Goal: Task Accomplishment & Management: Manage account settings

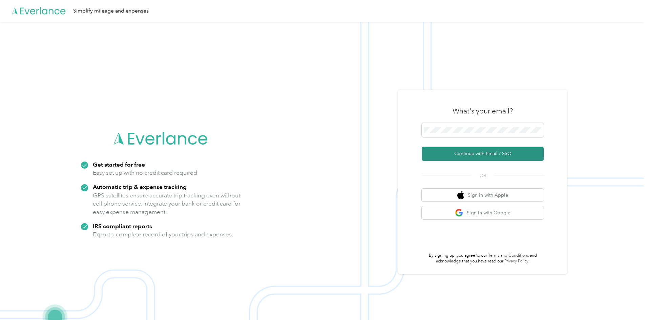
click at [470, 160] on button "Continue with Email / SSO" at bounding box center [482, 154] width 122 height 14
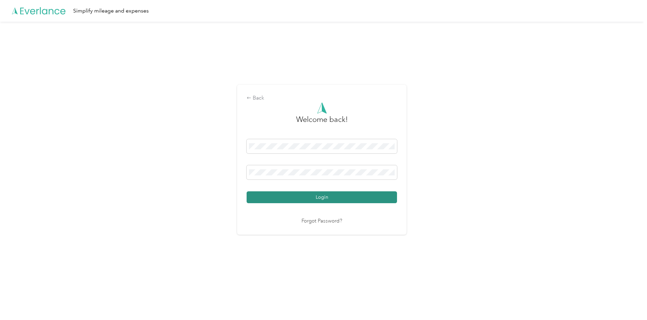
click at [311, 196] on button "Login" at bounding box center [321, 197] width 150 height 12
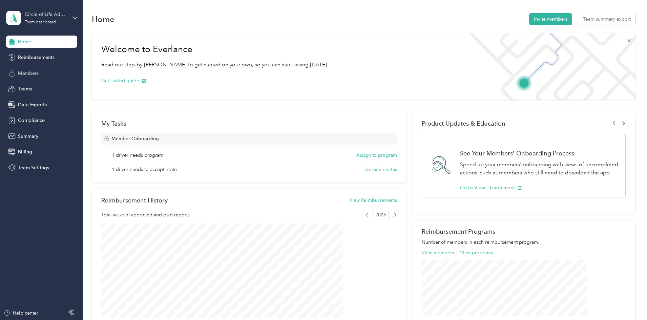
click at [29, 74] on span "Members" at bounding box center [28, 73] width 21 height 7
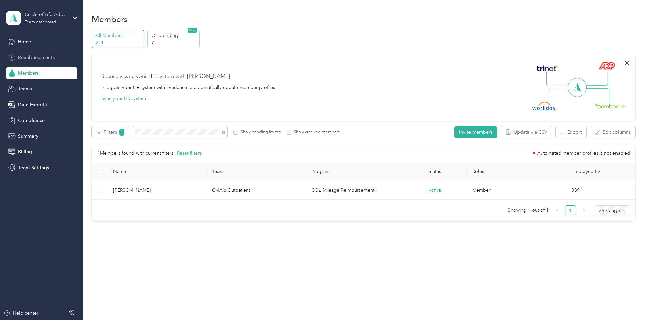
click at [28, 59] on span "Reimbursements" at bounding box center [36, 57] width 37 height 7
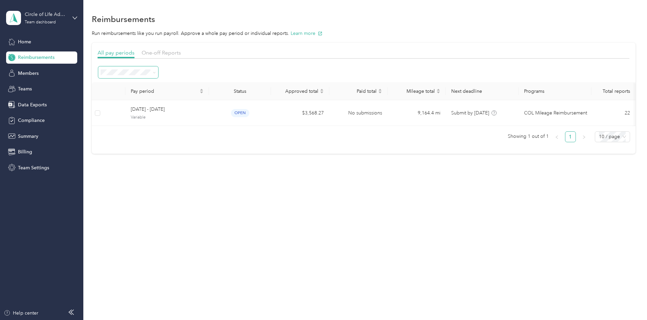
click at [156, 71] on icon at bounding box center [154, 72] width 3 height 3
click at [159, 130] on span "Approved" at bounding box center [160, 133] width 22 height 6
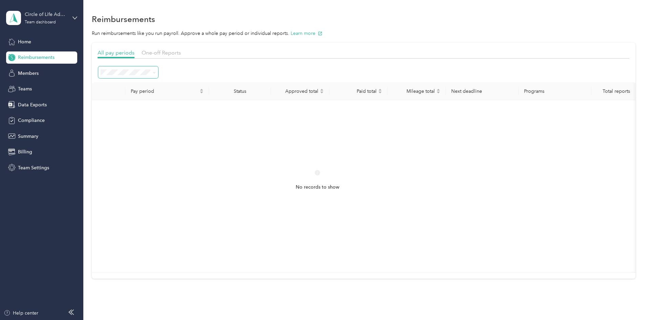
click at [156, 72] on span at bounding box center [152, 72] width 5 height 7
click at [167, 85] on span "All periods" at bounding box center [159, 85] width 23 height 6
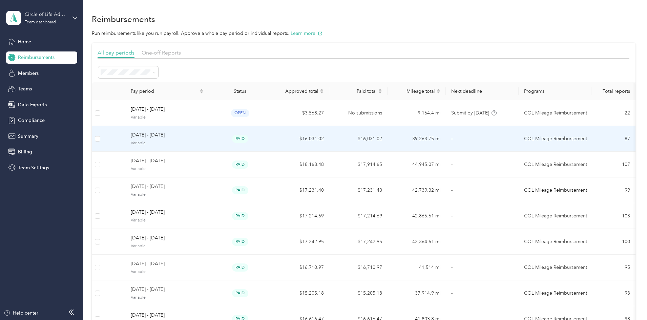
click at [259, 133] on td "paid" at bounding box center [240, 139] width 62 height 26
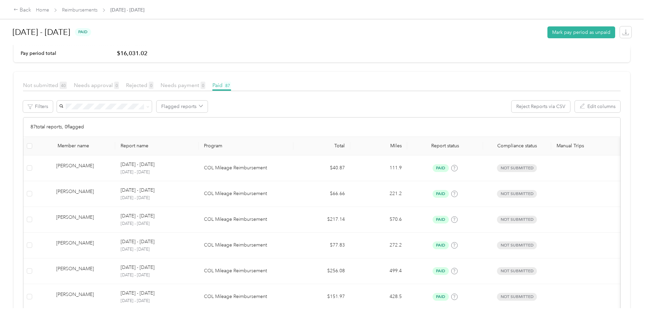
scroll to position [68, 0]
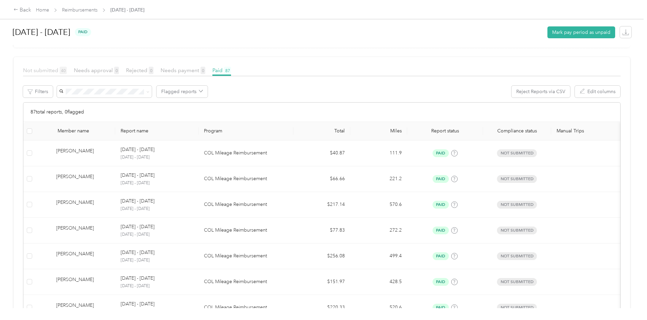
click at [67, 73] on span "Not submitted 40" at bounding box center [45, 70] width 44 height 6
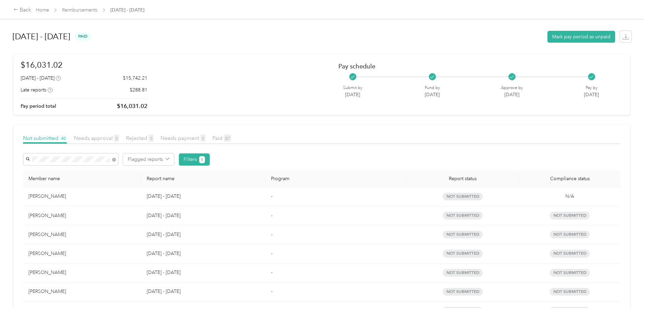
click at [109, 181] on span "[PERSON_NAME]" at bounding box center [101, 184] width 38 height 6
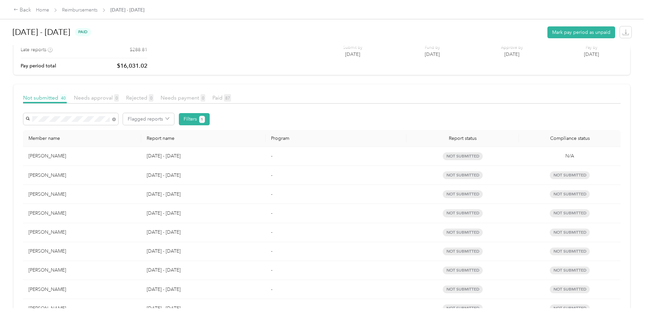
scroll to position [52, 0]
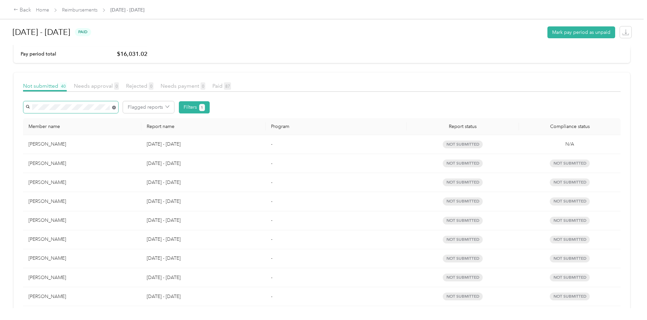
click at [116, 109] on icon at bounding box center [114, 108] width 4 height 4
drag, startPoint x: 0, startPoint y: 134, endPoint x: 3, endPoint y: 135, distance: 3.8
click at [0, 134] on div "Back Home Reimbursements [DATE] - [DATE] [DATE] - [DATE] paid Mark pay period a…" at bounding box center [321, 160] width 643 height 320
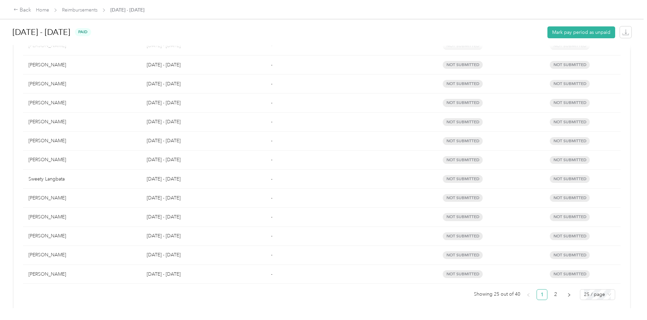
scroll to position [390, 0]
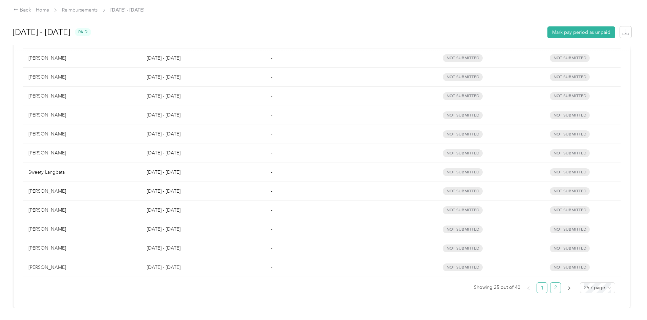
click at [550, 283] on link "2" at bounding box center [555, 288] width 10 height 10
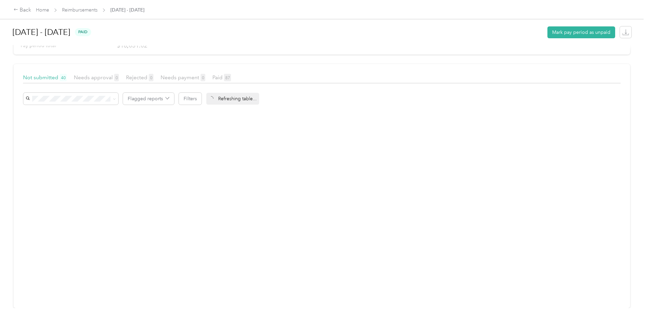
scroll to position [66, 0]
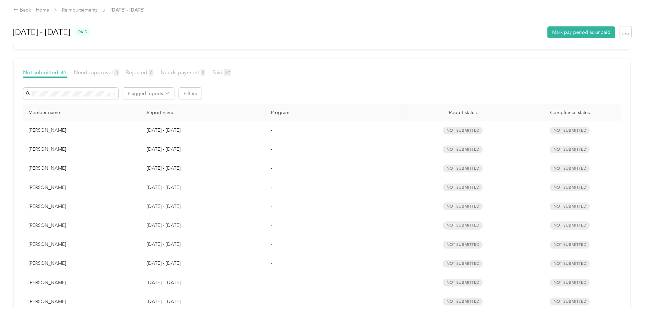
click at [115, 243] on div "[PERSON_NAME]" at bounding box center [81, 244] width 107 height 7
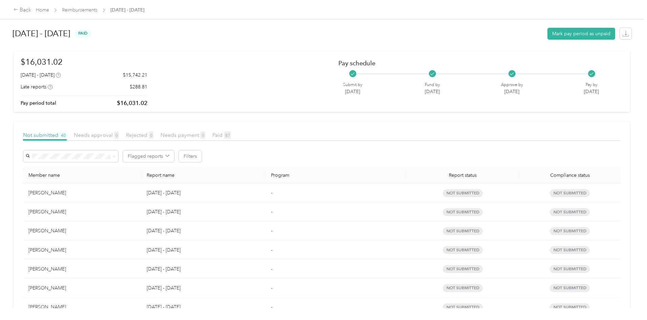
scroll to position [0, 0]
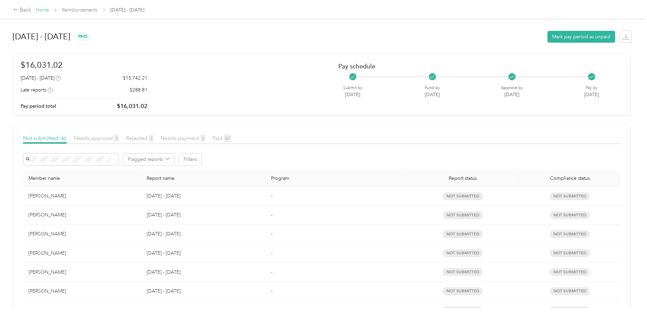
click at [49, 10] on link "Home" at bounding box center [42, 10] width 13 height 6
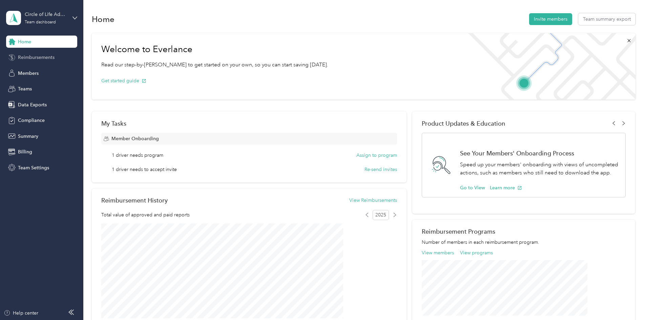
drag, startPoint x: 31, startPoint y: 49, endPoint x: 32, endPoint y: 56, distance: 6.8
click at [32, 50] on div "Home Reimbursements Members Teams Data Exports Compliance Summary Billing Team …" at bounding box center [41, 105] width 71 height 138
click at [32, 57] on span "Reimbursements" at bounding box center [36, 57] width 37 height 7
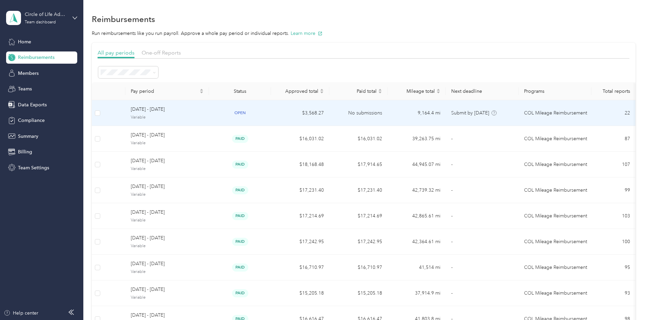
click at [325, 111] on td "$3,568.27" at bounding box center [300, 113] width 58 height 26
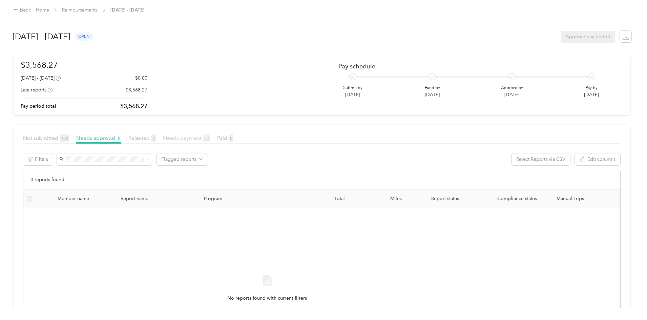
click at [210, 138] on span "Needs payment 22" at bounding box center [186, 138] width 47 height 6
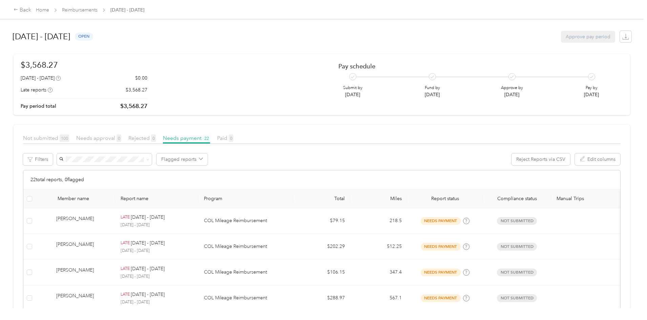
click at [69, 141] on div "Not submitted 100" at bounding box center [46, 138] width 46 height 8
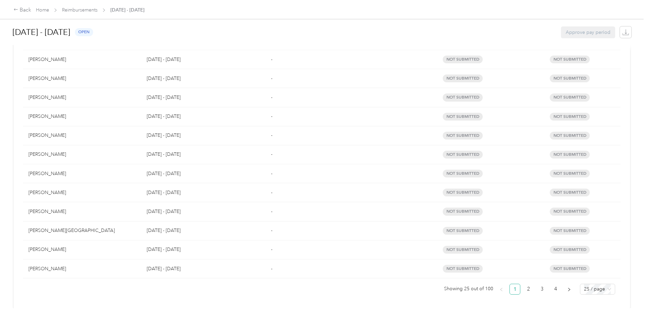
scroll to position [390, 0]
click at [584, 285] on span "25 / page" at bounding box center [597, 288] width 27 height 10
click at [585, 271] on div "100 / page" at bounding box center [597, 273] width 24 height 7
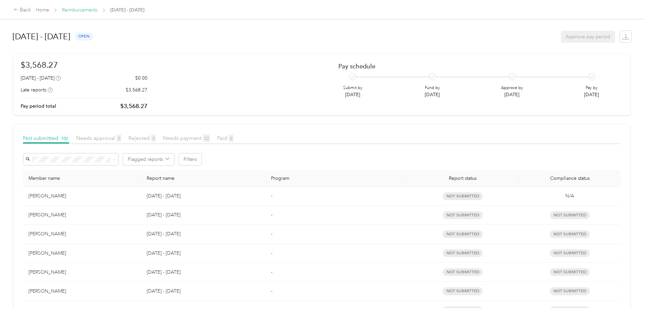
click at [97, 8] on link "Reimbursements" at bounding box center [80, 10] width 36 height 6
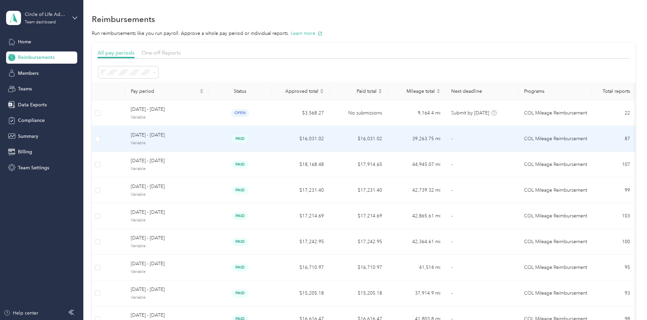
click at [203, 133] on span "[DATE] - [DATE]" at bounding box center [167, 134] width 73 height 7
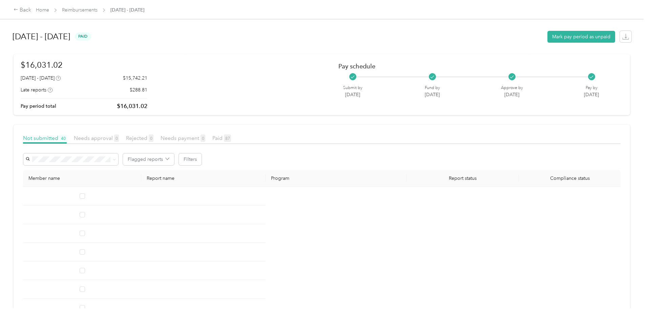
click at [92, 6] on div "Back Home Reimbursements [DATE] - [DATE]" at bounding box center [79, 10] width 131 height 8
click at [49, 7] on link "Home" at bounding box center [42, 10] width 13 height 6
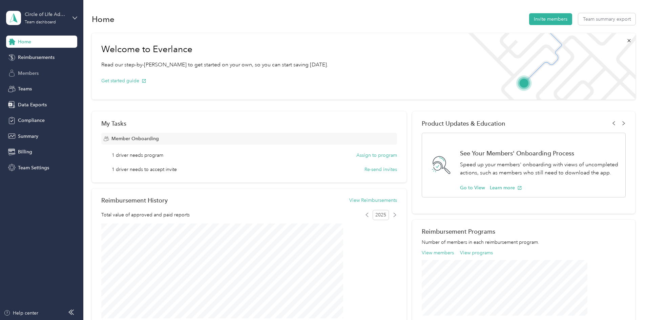
click at [32, 74] on span "Members" at bounding box center [28, 73] width 21 height 7
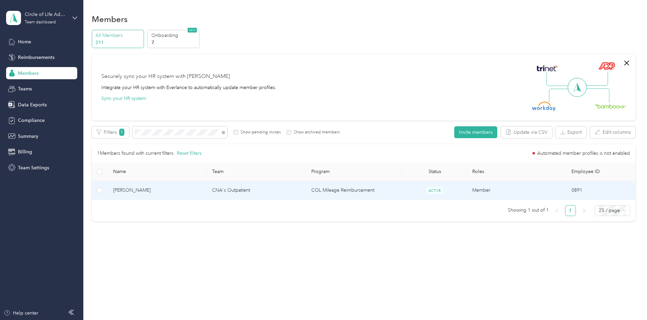
click at [306, 187] on td "CNA's Outpatient" at bounding box center [255, 190] width 99 height 19
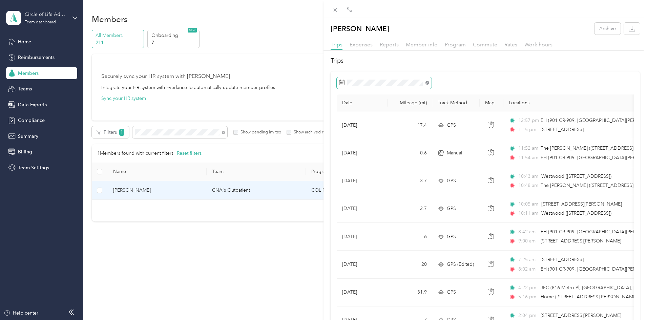
click at [426, 83] on icon at bounding box center [427, 83] width 4 height 4
click at [348, 121] on icon at bounding box center [348, 121] width 7 height 7
click at [346, 176] on div "17" at bounding box center [345, 177] width 9 height 8
click at [396, 189] on div "30" at bounding box center [397, 187] width 9 height 8
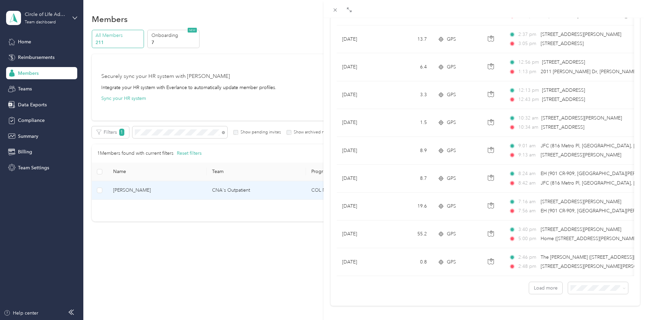
scroll to position [545, 0]
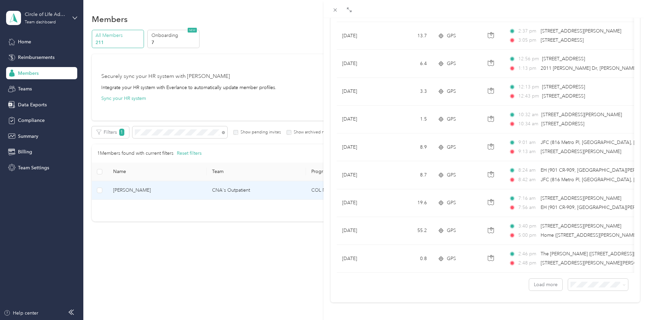
click at [606, 268] on div "100 per load" at bounding box center [592, 265] width 50 height 7
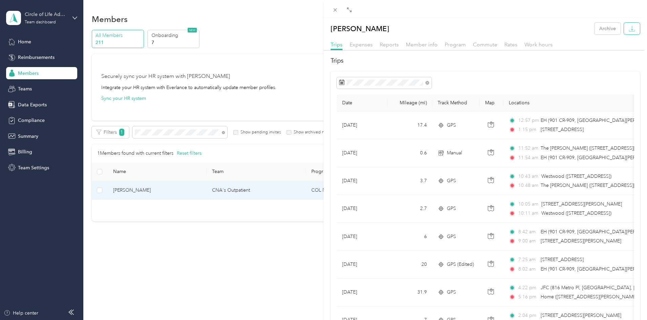
click at [629, 31] on icon "button" at bounding box center [632, 31] width 6 height 2
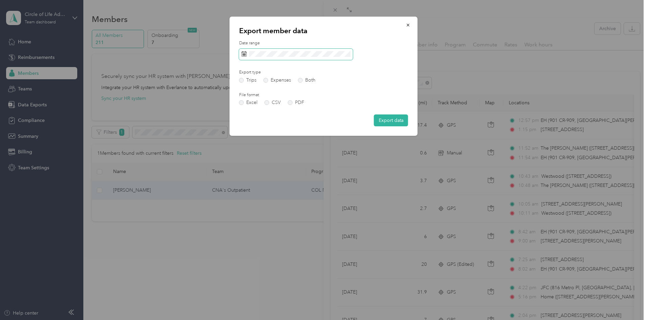
click at [243, 53] on rect at bounding box center [242, 53] width 1 height 1
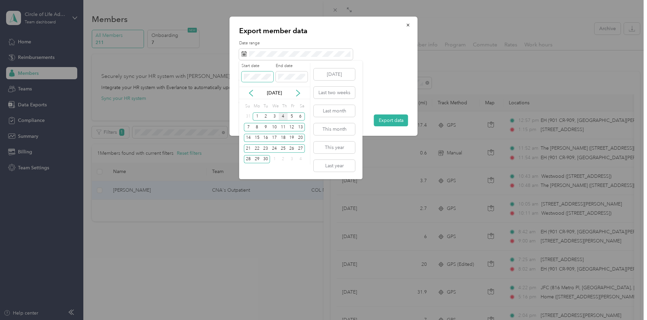
click at [225, 308] on div "Drag to resize Click to close [PERSON_NAME] Archive Trips Expenses Reports Memb…" at bounding box center [321, 320] width 643 height 0
click at [250, 95] on icon at bounding box center [250, 93] width 7 height 7
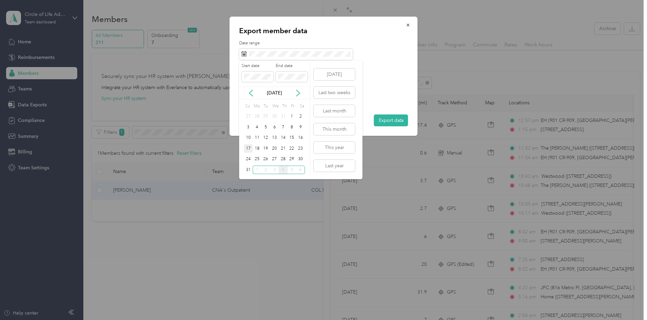
click at [249, 146] on div "17" at bounding box center [248, 148] width 9 height 8
click at [299, 157] on div "30" at bounding box center [300, 159] width 9 height 8
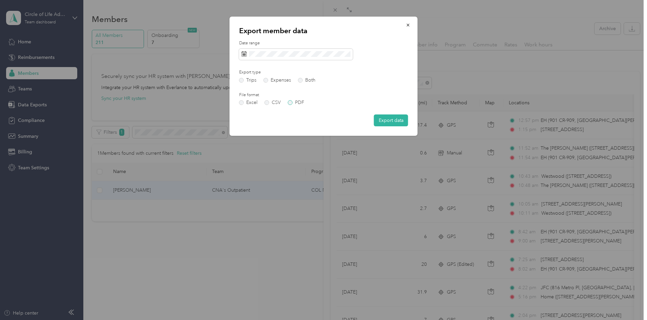
click at [294, 102] on label "PDF" at bounding box center [296, 102] width 16 height 5
click at [392, 124] on button "Export data" at bounding box center [391, 120] width 34 height 12
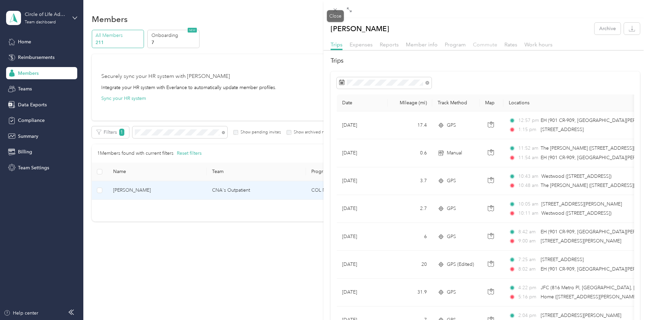
click at [334, 11] on icon at bounding box center [334, 9] width 3 height 3
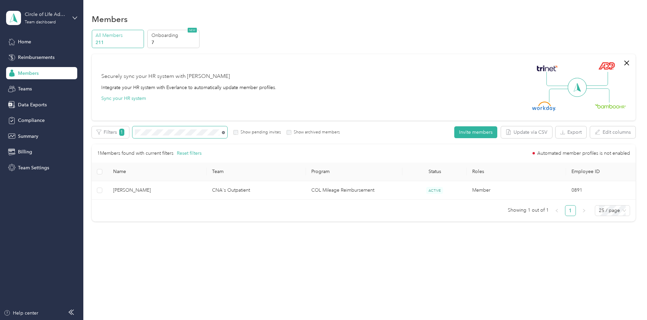
click at [225, 132] on icon at bounding box center [223, 132] width 3 height 3
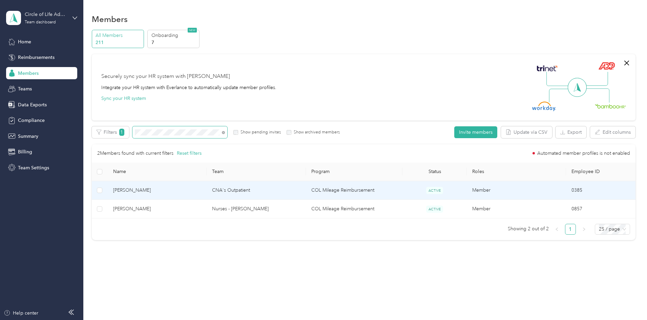
click at [320, 186] on td "COL Mileage Reimbursement" at bounding box center [354, 190] width 96 height 19
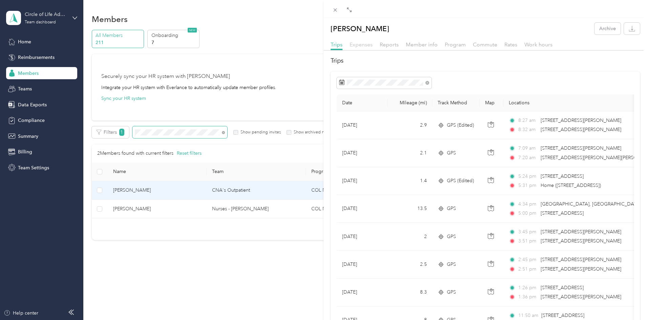
click at [364, 46] on span "Expenses" at bounding box center [360, 44] width 23 height 6
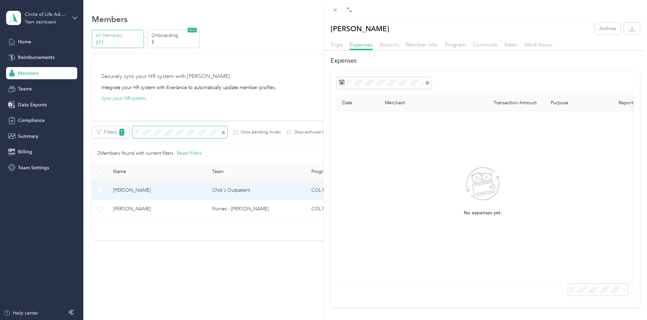
click at [391, 46] on span "Reports" at bounding box center [388, 44] width 19 height 6
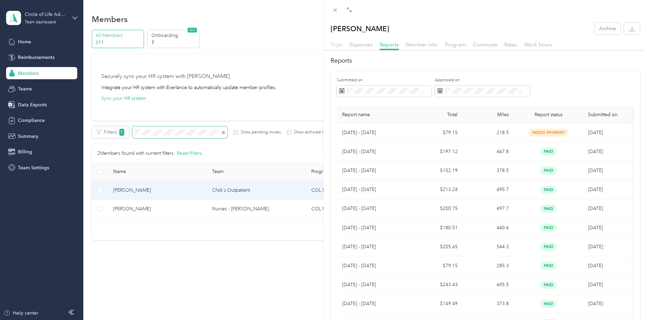
click at [336, 46] on span "Trips" at bounding box center [336, 44] width 12 height 6
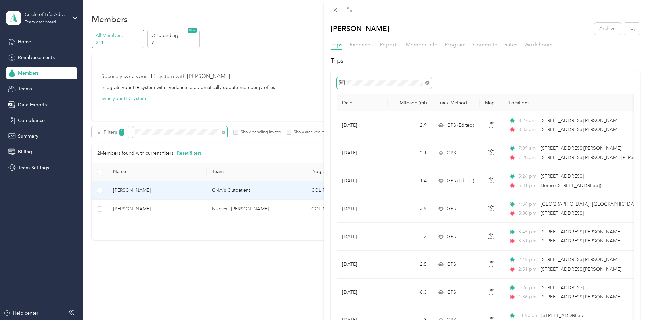
click at [428, 84] on icon at bounding box center [427, 83] width 4 height 4
click at [347, 119] on icon at bounding box center [348, 121] width 7 height 7
click at [344, 153] on div "3" at bounding box center [345, 156] width 9 height 8
click at [396, 166] on div "16" at bounding box center [397, 166] width 9 height 8
click at [386, 45] on span "Reports" at bounding box center [388, 44] width 19 height 6
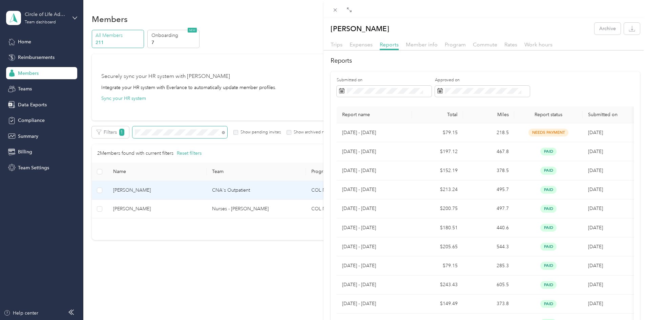
click at [488, 59] on h2 "Reports" at bounding box center [484, 60] width 309 height 9
click at [332, 12] on icon at bounding box center [335, 10] width 6 height 6
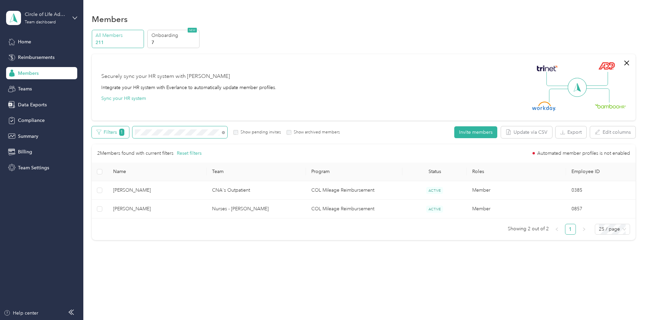
click at [172, 133] on div "Filters 1 Show pending invites Show archived members" at bounding box center [216, 132] width 248 height 12
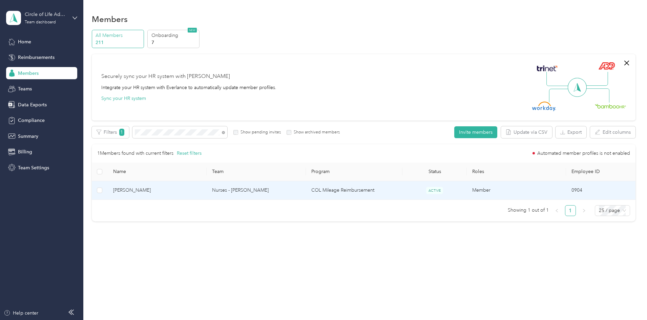
click at [290, 189] on td "Nurses - [PERSON_NAME]" at bounding box center [255, 190] width 99 height 19
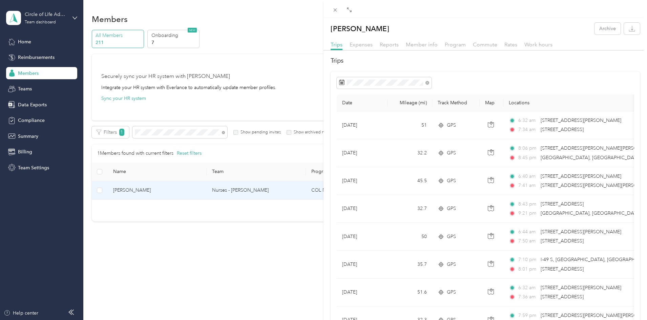
click at [391, 48] on div "Reports" at bounding box center [388, 45] width 19 height 8
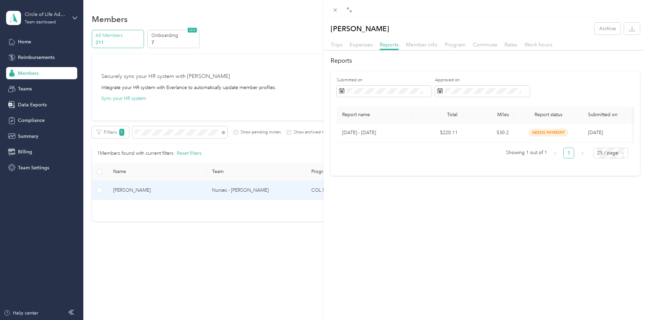
click at [41, 57] on div "[PERSON_NAME] Archive Trips Expenses Reports Member info Program Commute Rates …" at bounding box center [323, 160] width 647 height 320
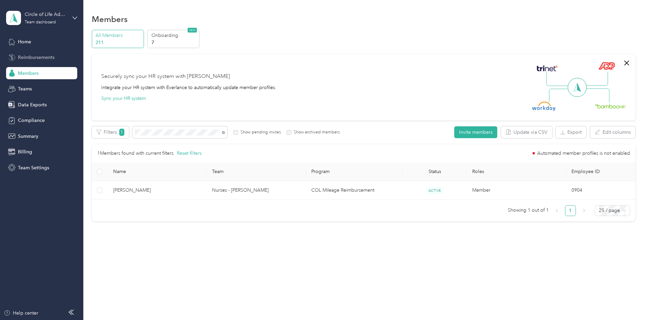
click at [42, 57] on span "Reimbursements" at bounding box center [36, 57] width 37 height 7
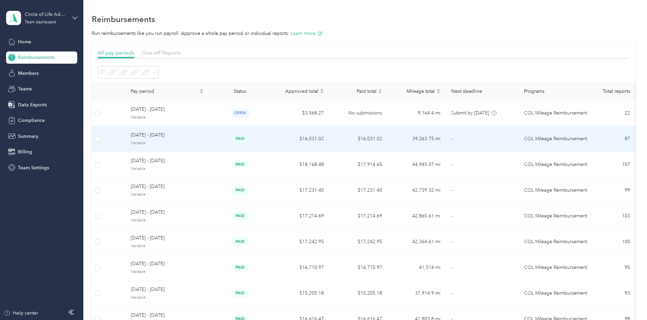
click at [203, 142] on span "Variable" at bounding box center [167, 143] width 73 height 6
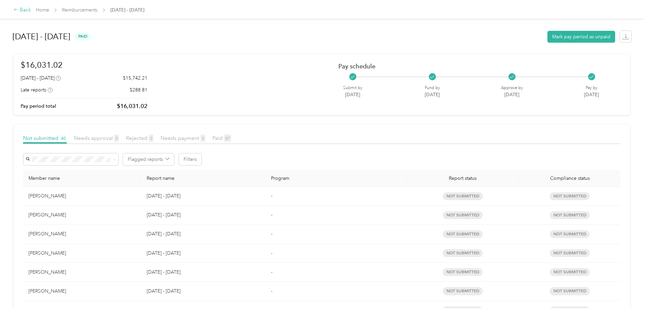
click at [18, 12] on icon at bounding box center [16, 9] width 5 height 5
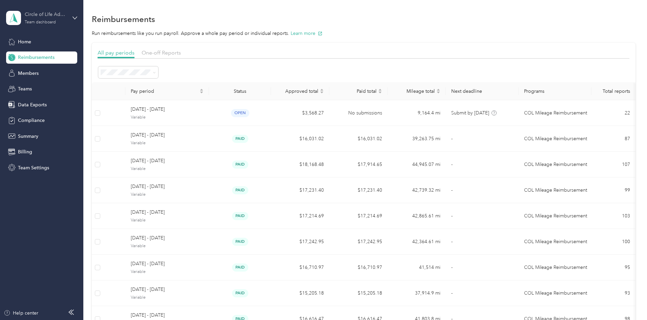
click at [61, 19] on div "Circle of Life Administrators Team dashboard" at bounding box center [46, 18] width 42 height 14
click at [25, 90] on div "Log out" at bounding box center [77, 85] width 133 height 12
